Goal: Task Accomplishment & Management: Manage account settings

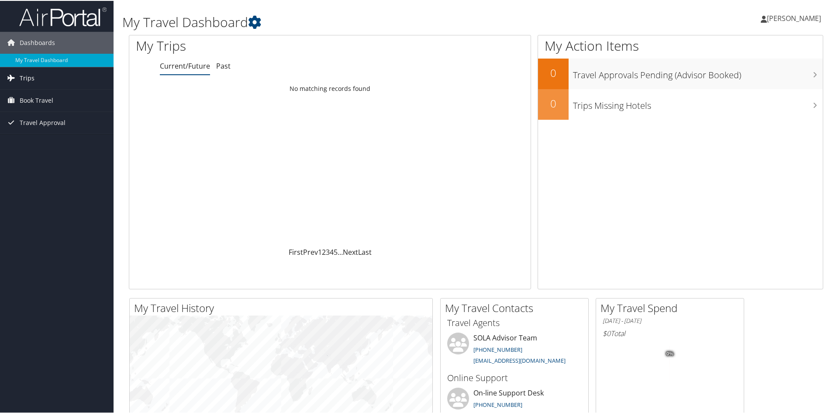
click at [64, 68] on link "Trips" at bounding box center [57, 77] width 114 height 22
click at [60, 93] on link "Current/Future Trips" at bounding box center [57, 94] width 114 height 13
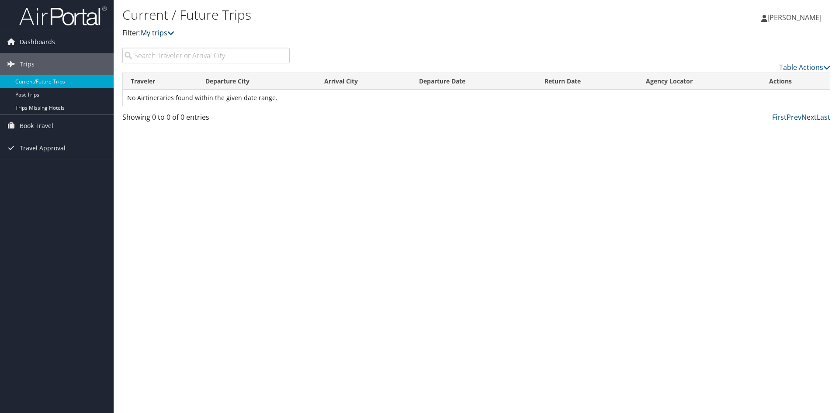
click at [164, 32] on link "My trips" at bounding box center [158, 33] width 34 height 10
click at [51, 148] on span "Travel Approval" at bounding box center [43, 148] width 46 height 22
click at [48, 178] on link "Approved Trips" at bounding box center [57, 178] width 114 height 13
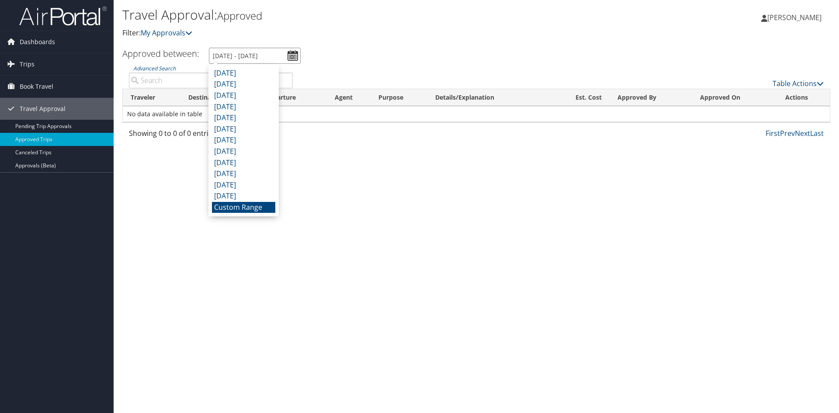
click at [291, 51] on input "9/3/2025 - 10/3/2025" at bounding box center [255, 56] width 92 height 16
click at [426, 41] on div "Travel Approval: Approved Filter: My Approvals" at bounding box center [358, 25] width 472 height 43
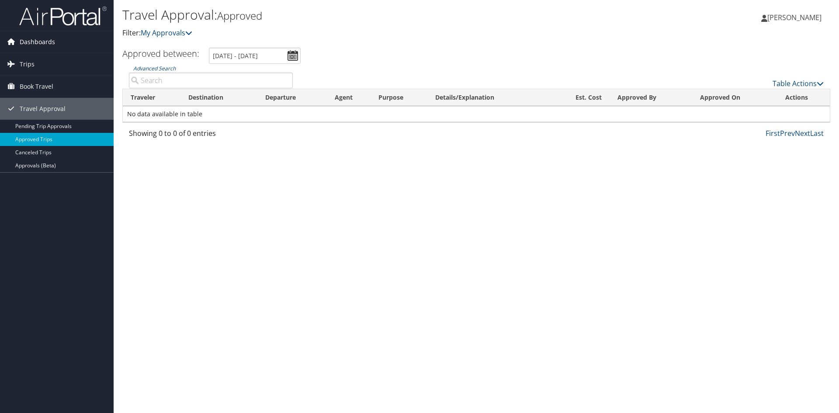
click at [62, 41] on link "Dashboards" at bounding box center [57, 42] width 114 height 22
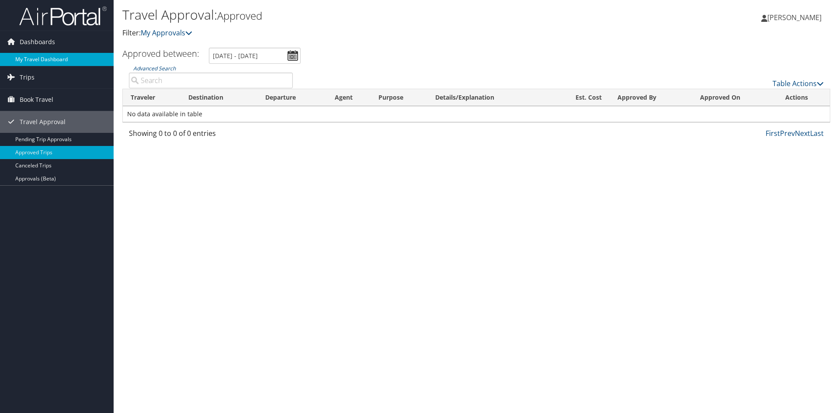
click at [62, 55] on link "My Travel Dashboard" at bounding box center [57, 59] width 114 height 13
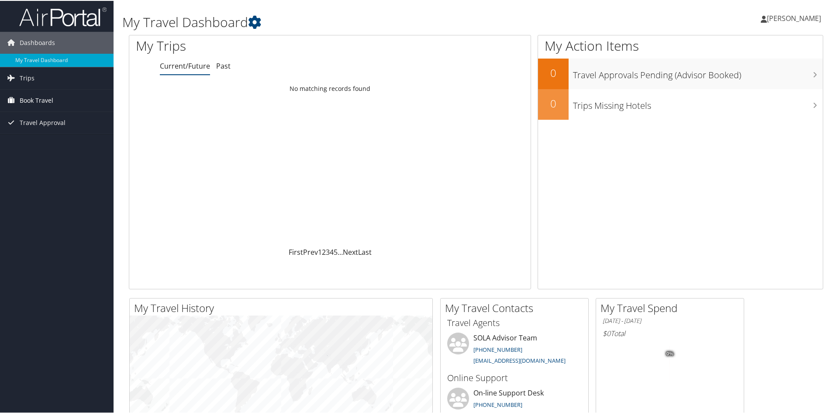
click at [57, 102] on link "Book Travel" at bounding box center [57, 100] width 114 height 22
click at [62, 73] on link "Trips" at bounding box center [57, 77] width 114 height 22
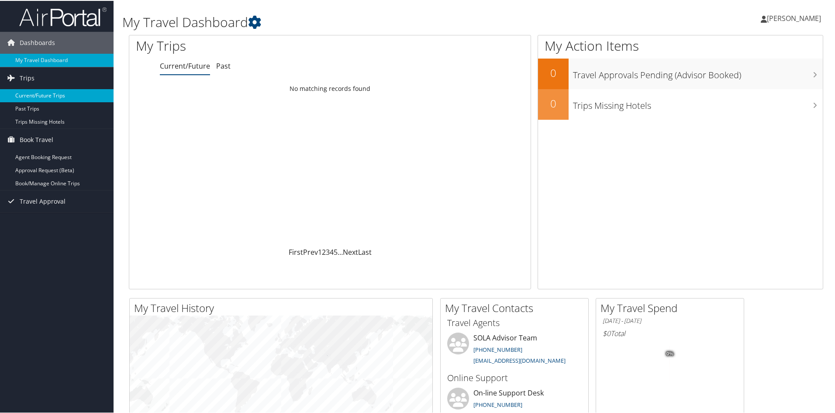
click at [48, 97] on link "Current/Future Trips" at bounding box center [57, 94] width 114 height 13
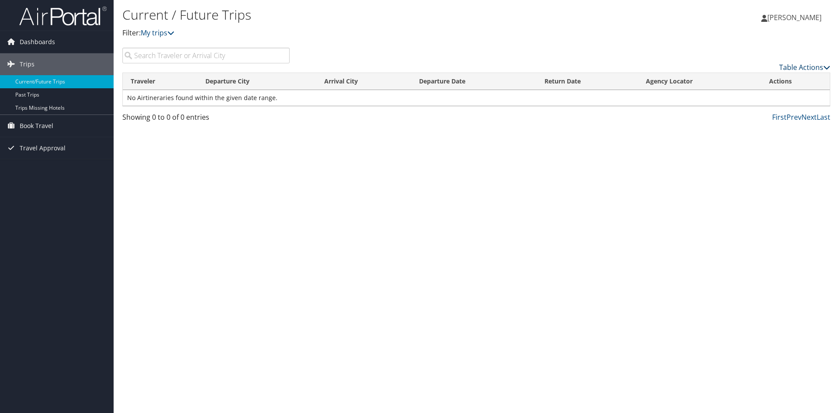
click at [809, 67] on link "Table Actions" at bounding box center [804, 67] width 51 height 10
click at [809, 67] on div at bounding box center [419, 206] width 839 height 413
click at [158, 34] on link "My trips" at bounding box center [158, 33] width 34 height 10
click at [178, 34] on p "Filter: My trips" at bounding box center [358, 33] width 472 height 11
click at [174, 33] on icon at bounding box center [170, 32] width 7 height 7
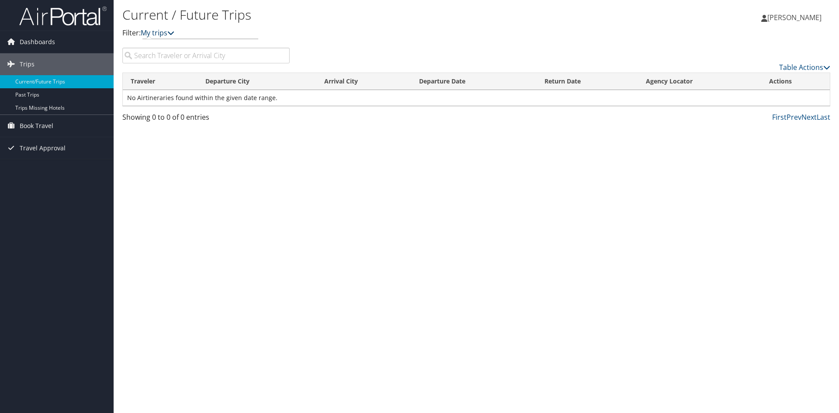
click at [174, 33] on icon at bounding box center [170, 32] width 7 height 7
click at [183, 110] on div "Loading... Traveler Departure City Arrival City Departure Date Return Date Agen…" at bounding box center [476, 91] width 708 height 39
click at [232, 99] on td "No Airtineraries found within the given date range." at bounding box center [476, 98] width 707 height 16
drag, startPoint x: 232, startPoint y: 99, endPoint x: 140, endPoint y: 97, distance: 92.2
click at [140, 97] on td "No Airtineraries found within the given date range." at bounding box center [476, 98] width 707 height 16
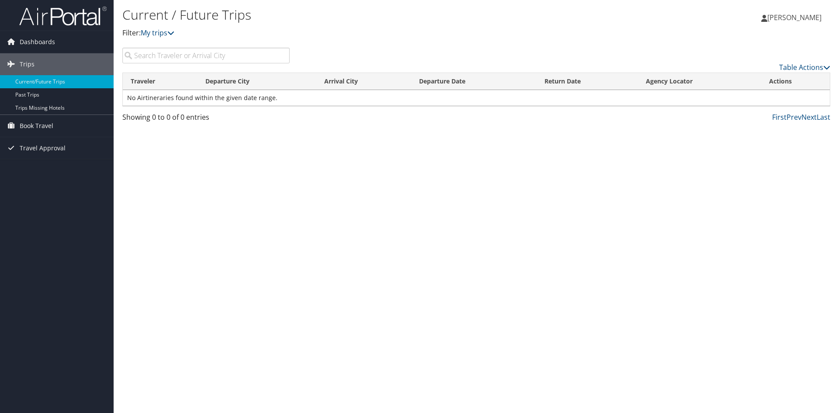
click at [416, 100] on td "No Airtineraries found within the given date range." at bounding box center [476, 98] width 707 height 16
click at [248, 53] on input "search" at bounding box center [205, 56] width 167 height 16
type input "portland"
click at [801, 20] on span "[PERSON_NAME]" at bounding box center [794, 18] width 54 height 10
click at [764, 77] on link "View Travel Profile" at bounding box center [771, 77] width 97 height 15
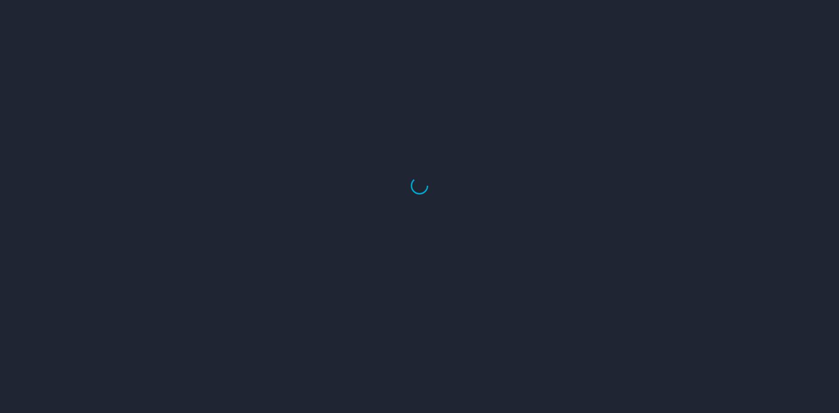
select select "US"
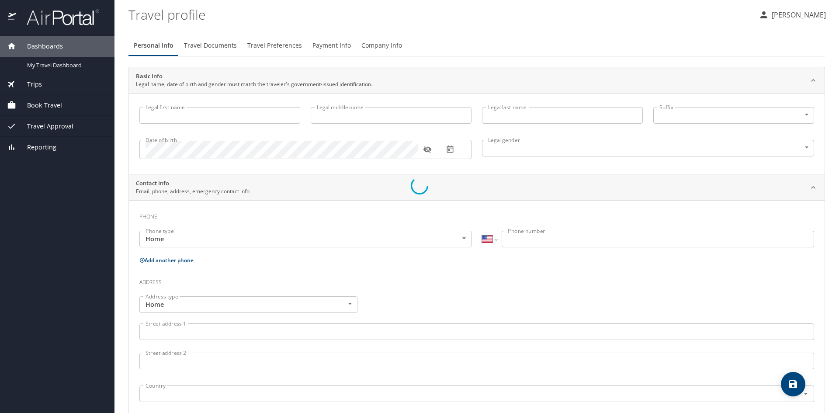
type input "[PERSON_NAME]"
type input "[DEMOGRAPHIC_DATA]"
select select "US"
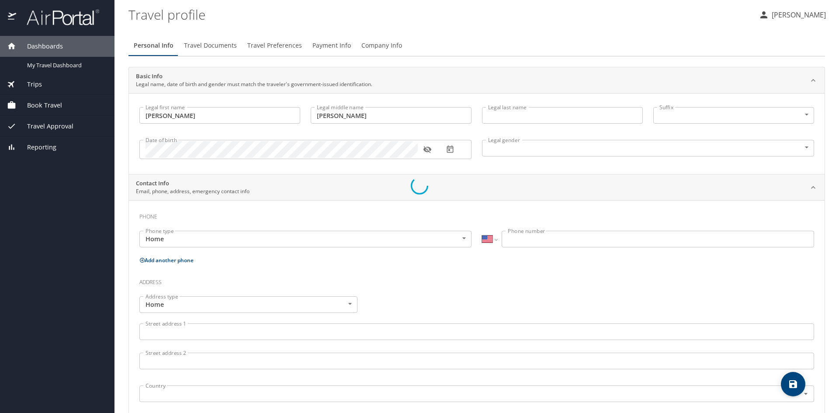
select select "US"
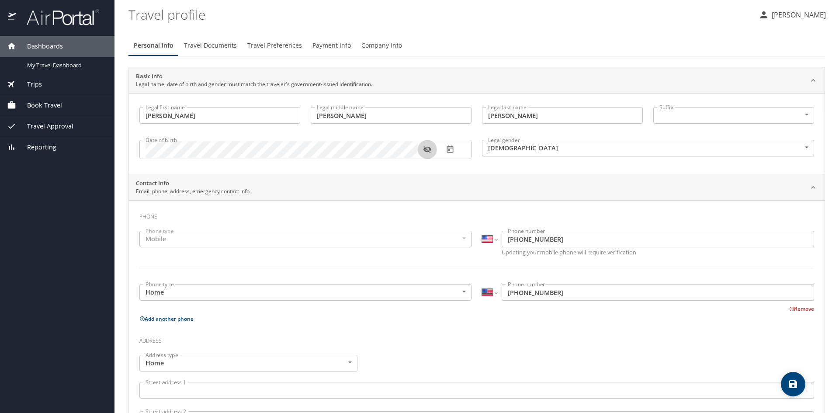
click at [429, 147] on icon "button" at bounding box center [427, 149] width 9 height 9
click at [200, 44] on span "Travel Documents" at bounding box center [210, 45] width 53 height 11
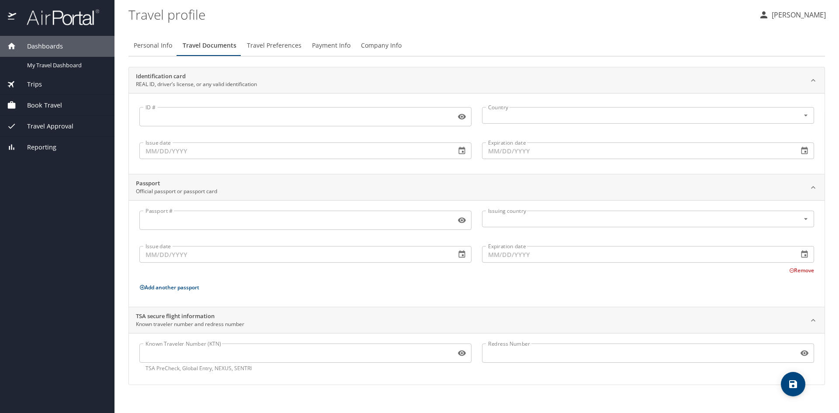
click at [281, 45] on span "Travel Preferences" at bounding box center [274, 45] width 55 height 11
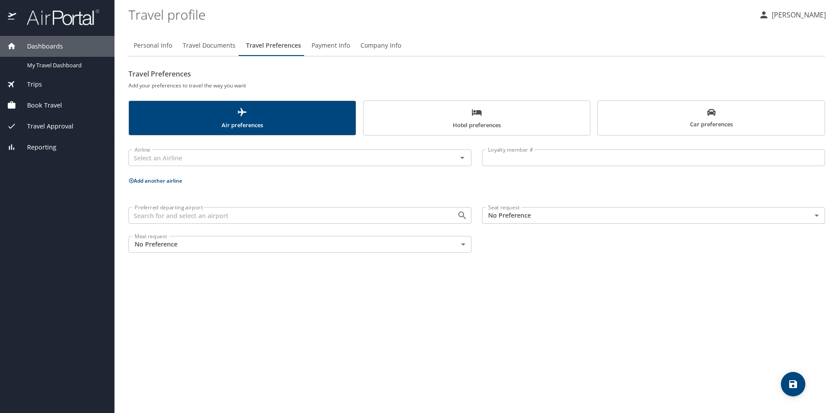
click at [306, 45] on button "Payment Info" at bounding box center [330, 45] width 49 height 21
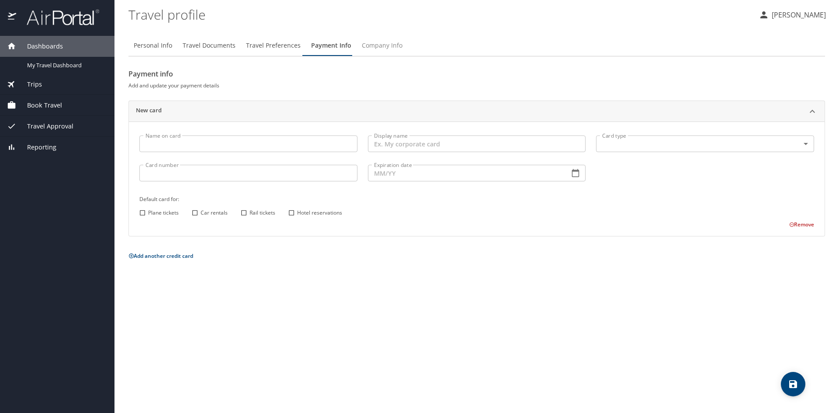
click at [373, 41] on span "Company Info" at bounding box center [382, 45] width 41 height 11
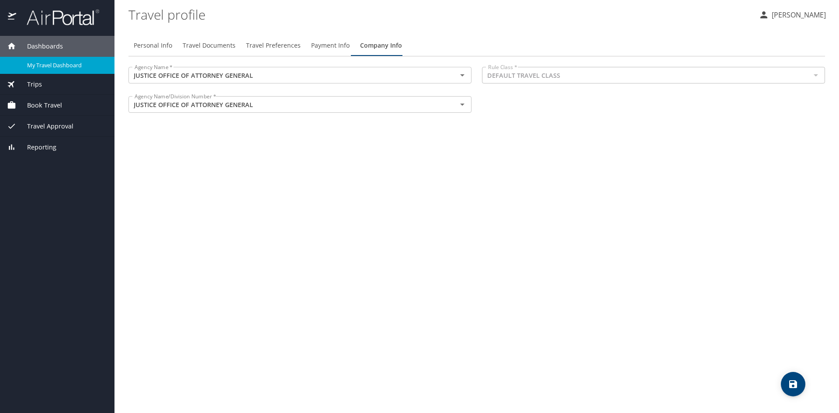
click at [62, 62] on span "My Travel Dashboard" at bounding box center [65, 65] width 77 height 8
